Goal: Find specific page/section: Find specific page/section

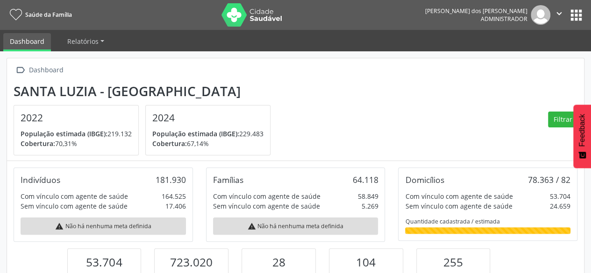
scroll to position [154, 192]
click at [576, 17] on button "apps" at bounding box center [576, 15] width 16 height 16
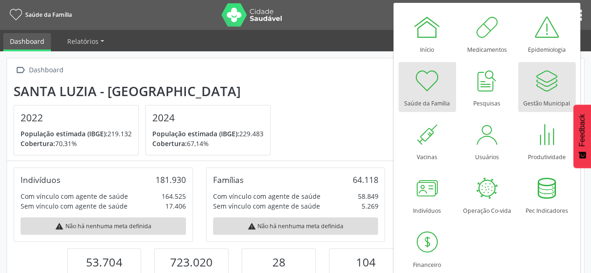
click at [543, 100] on div "Gestão Municipal" at bounding box center [546, 101] width 47 height 13
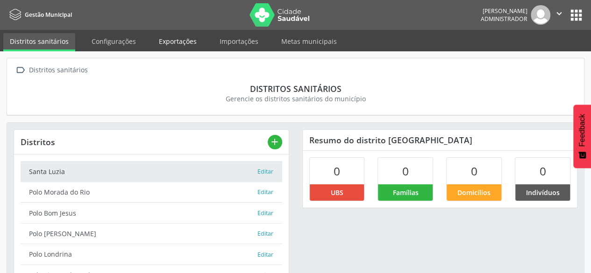
click at [163, 36] on link "Exportações" at bounding box center [177, 41] width 51 height 16
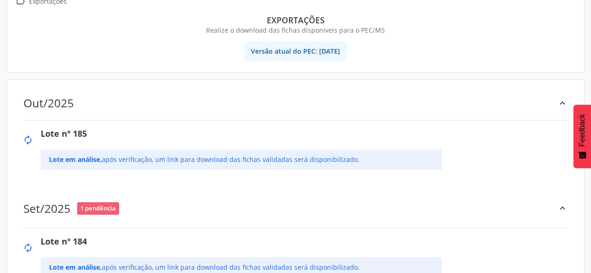
scroll to position [93, 0]
